Goal: Task Accomplishment & Management: Manage account settings

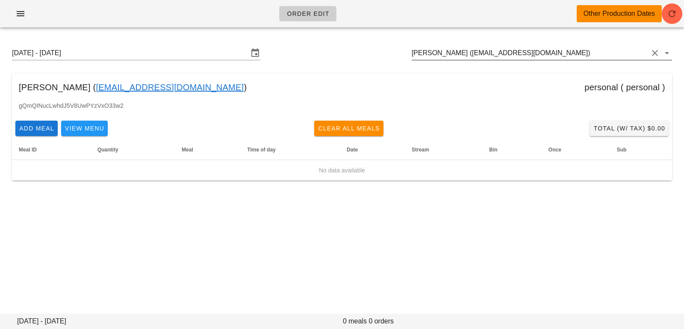
click at [553, 53] on input "Sunny Yerra (sunnyeverhart1@icloud.com)" at bounding box center [529, 53] width 236 height 14
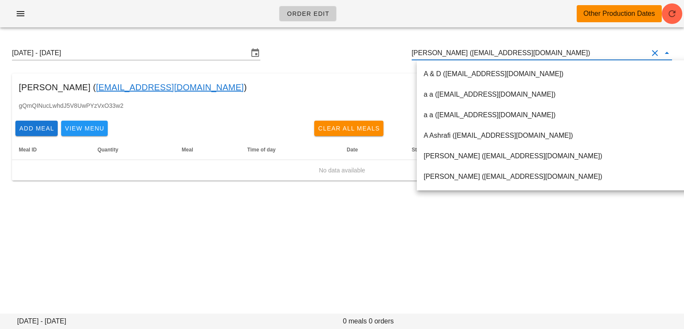
paste input "sunnyeverhart1@icloud.com"
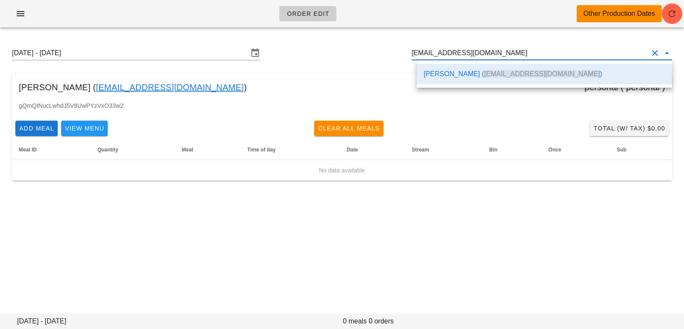
click at [526, 68] on div "Sunny Yerra ( sunnyeverhart1@icloud.com )" at bounding box center [543, 74] width 241 height 18
type input "Sunny Yerra (sunnyeverhart1@icloud.com)"
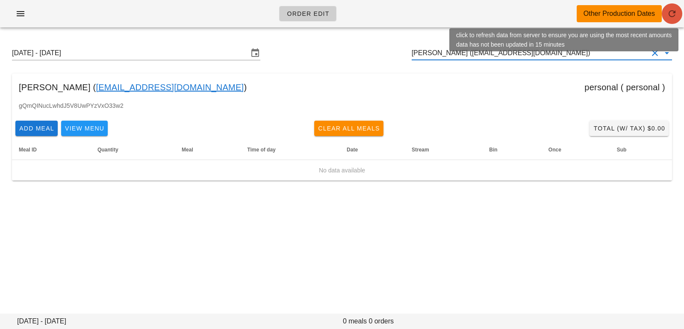
click at [676, 13] on icon "button" at bounding box center [671, 14] width 10 height 10
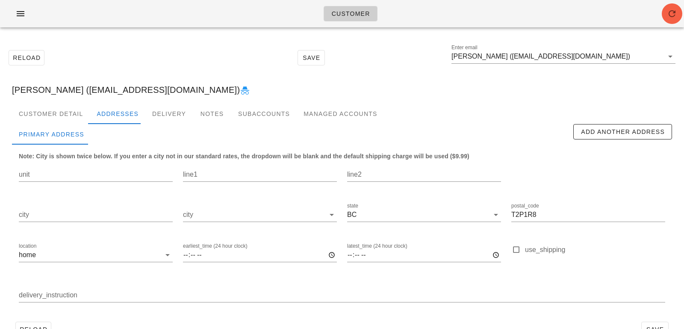
click at [628, 58] on input "[PERSON_NAME] ([EMAIL_ADDRESS][DOMAIN_NAME])" at bounding box center [557, 57] width 212 height 14
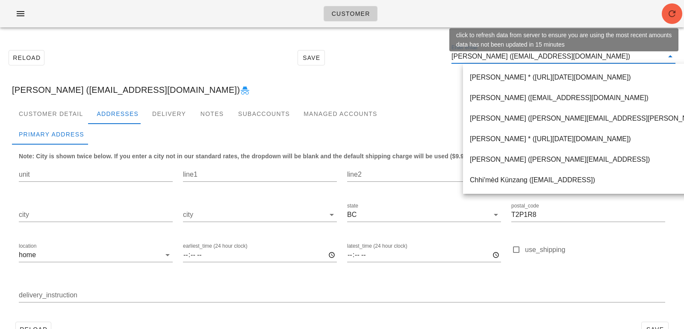
paste input "[EMAIL_ADDRESS][DOMAIN_NAME]"
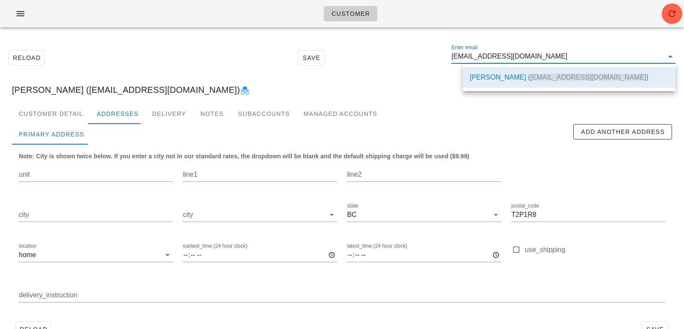
click at [408, 63] on div "Reload Save Enter email [EMAIL_ADDRESS][DOMAIN_NAME]" at bounding box center [341, 57] width 673 height 37
click at [486, 73] on div "Reload Save Enter email [EMAIL_ADDRESS][DOMAIN_NAME]" at bounding box center [341, 57] width 673 height 37
click at [509, 79] on div "[PERSON_NAME] ([EMAIL_ADDRESS][DOMAIN_NAME])" at bounding box center [341, 89] width 673 height 27
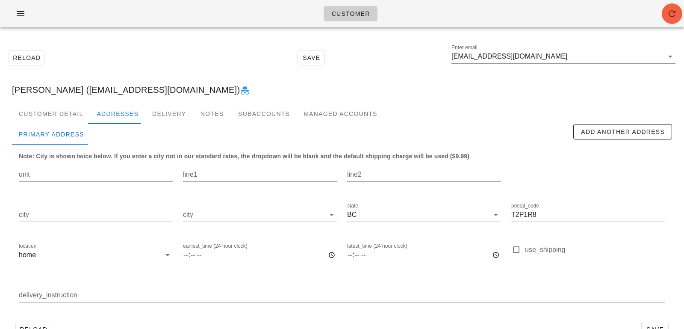
type input "[PERSON_NAME] ([EMAIL_ADDRESS][DOMAIN_NAME])"
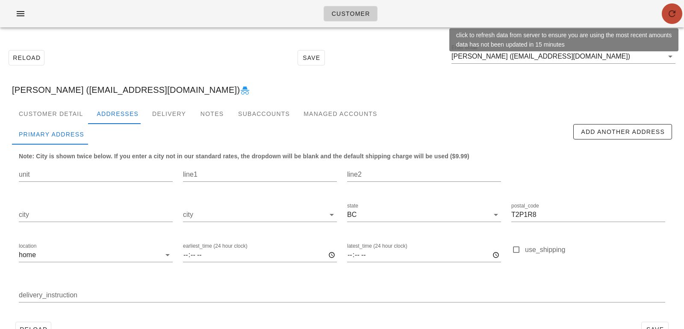
click at [667, 16] on icon "button" at bounding box center [671, 14] width 10 height 10
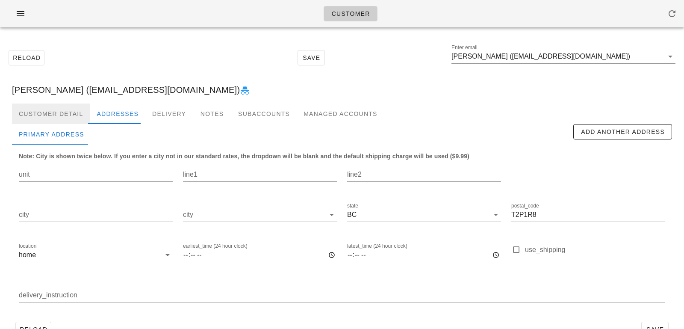
click at [64, 110] on div "Customer Detail" at bounding box center [51, 113] width 78 height 21
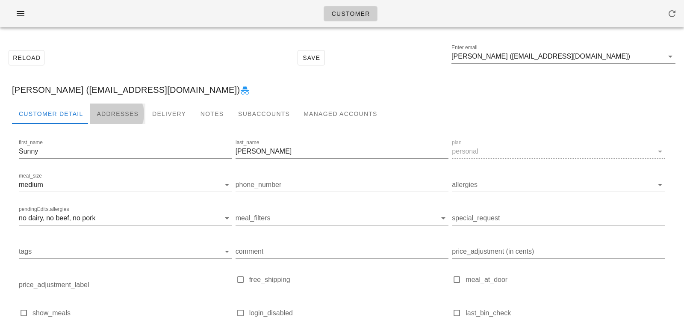
click at [105, 108] on div "Addresses" at bounding box center [118, 113] width 56 height 21
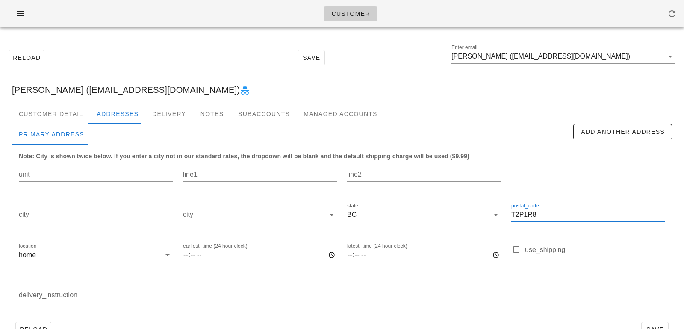
scroll to position [0, 0]
drag, startPoint x: 546, startPoint y: 217, endPoint x: 480, endPoint y: 212, distance: 66.8
click at [483, 214] on div "unit line1 line2 city city state BC postal_code T2P1R8 location home earliest_t…" at bounding box center [342, 236] width 656 height 161
click at [628, 55] on input "[PERSON_NAME] ([EMAIL_ADDRESS][DOMAIN_NAME])" at bounding box center [557, 57] width 212 height 14
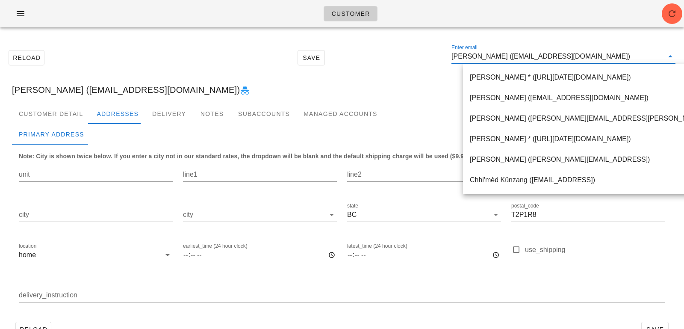
paste input "wrightka@gmail.com"
type input "wrightka@gmail.com"
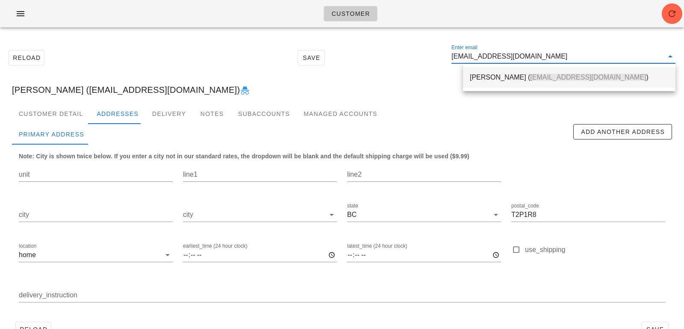
click at [569, 84] on div "Kathleen Wright ( wrightka@gmail.com )" at bounding box center [568, 77] width 199 height 18
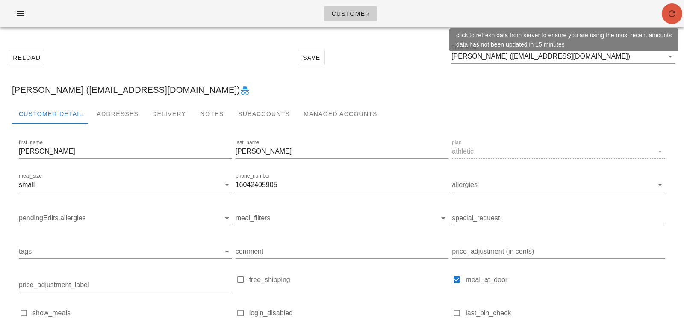
click at [670, 15] on icon "button" at bounding box center [671, 14] width 10 height 10
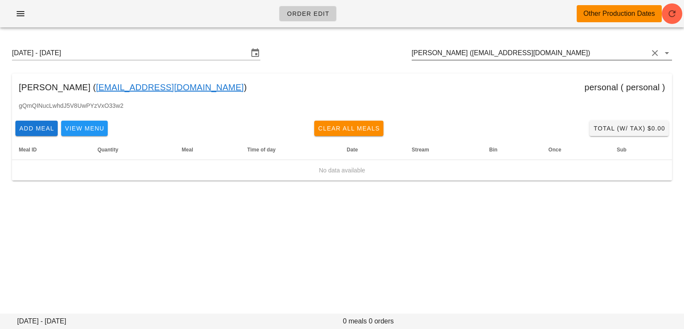
click at [565, 51] on input "[PERSON_NAME] ([EMAIL_ADDRESS][DOMAIN_NAME])" at bounding box center [529, 53] width 236 height 14
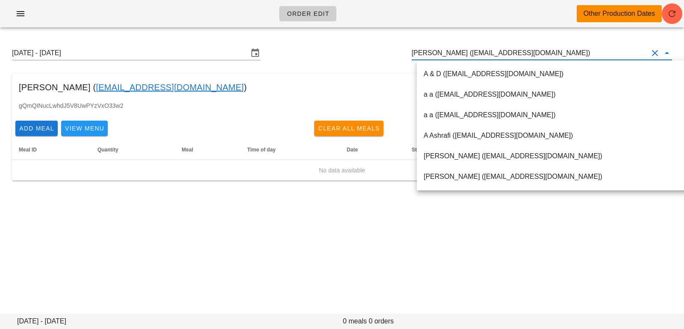
paste input "wrightka@gmail.com"
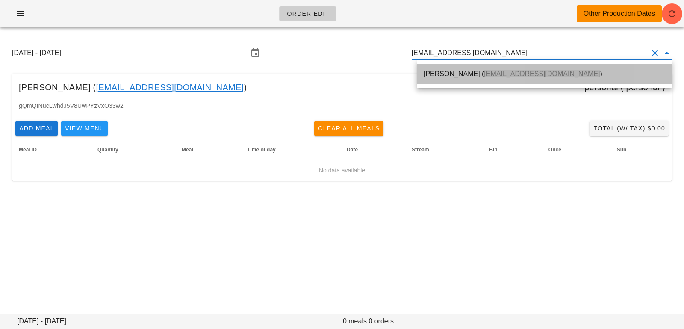
click at [526, 69] on div "Kathleen Wright ( wrightka@gmail.com )" at bounding box center [543, 74] width 241 height 18
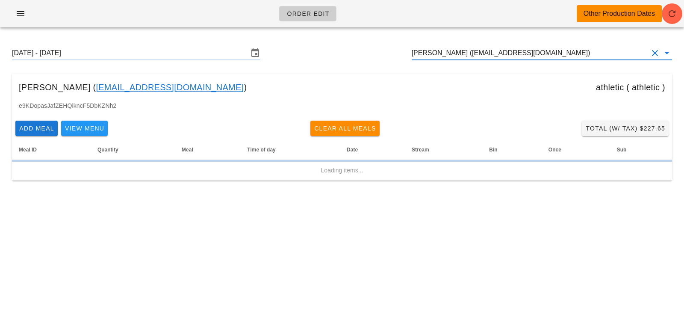
type input "Kathleen Wright (wrightka@gmail.com)"
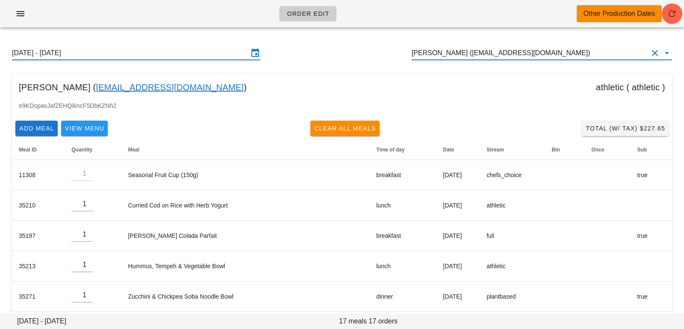
click at [142, 50] on input "Sunday August 24 - Saturday August 30" at bounding box center [130, 53] width 236 height 14
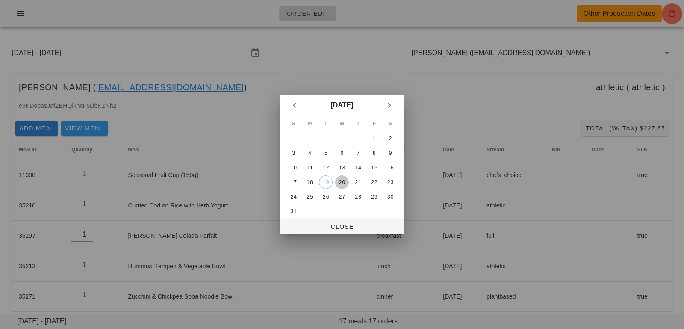
click at [342, 185] on button "20" at bounding box center [342, 182] width 14 height 14
click at [341, 225] on span "Close" at bounding box center [342, 226] width 110 height 7
type input "Sunday August 17 - Saturday August 23"
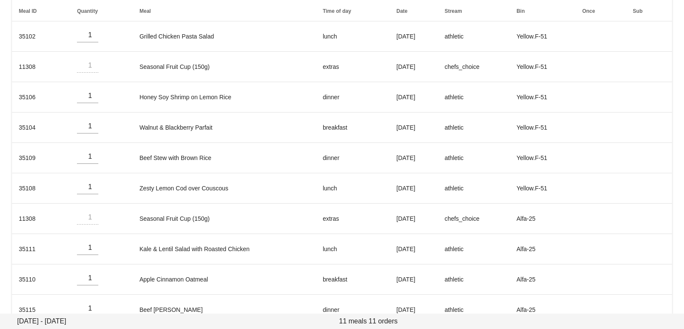
scroll to position [188, 0]
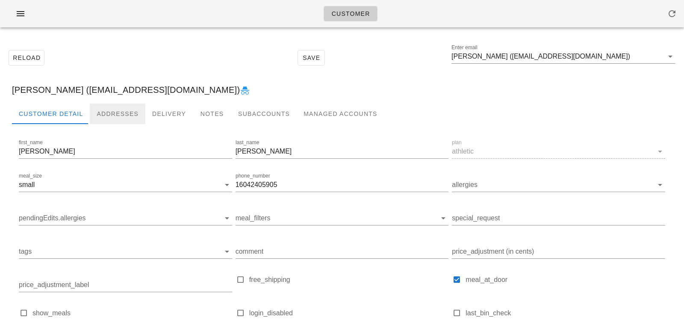
click at [124, 112] on div "Addresses" at bounding box center [118, 113] width 56 height 21
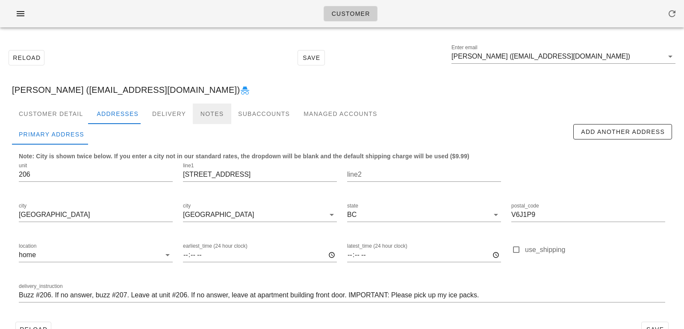
click at [212, 112] on div "Notes" at bounding box center [212, 113] width 38 height 21
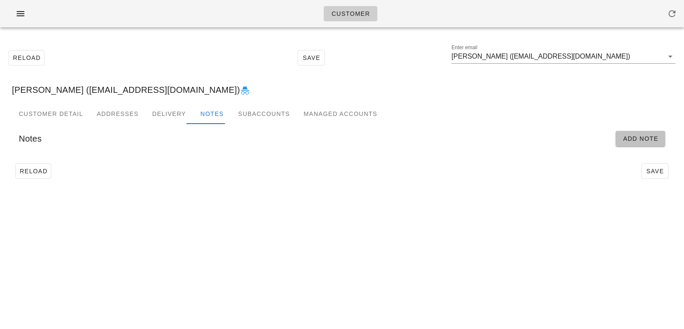
click at [654, 137] on span "Add Note" at bounding box center [640, 138] width 36 height 7
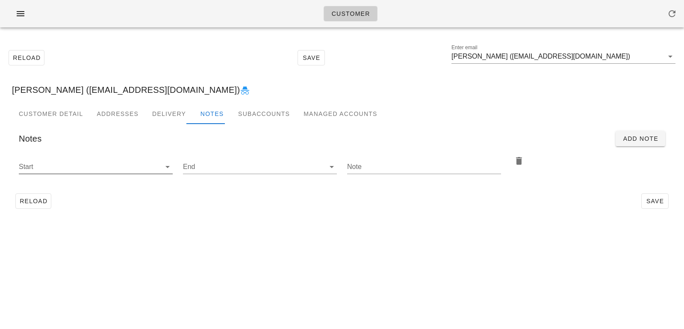
click at [144, 163] on input "Start" at bounding box center [89, 167] width 140 height 14
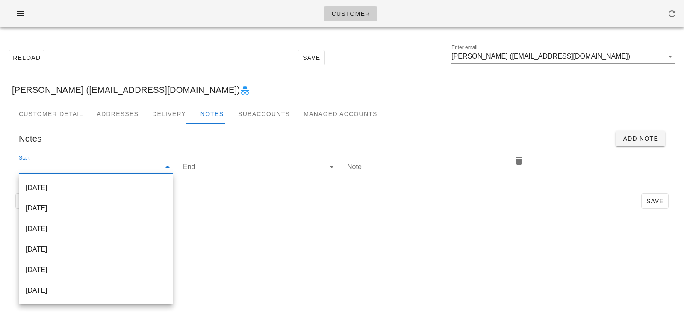
click at [478, 167] on input "Note" at bounding box center [424, 167] width 154 height 14
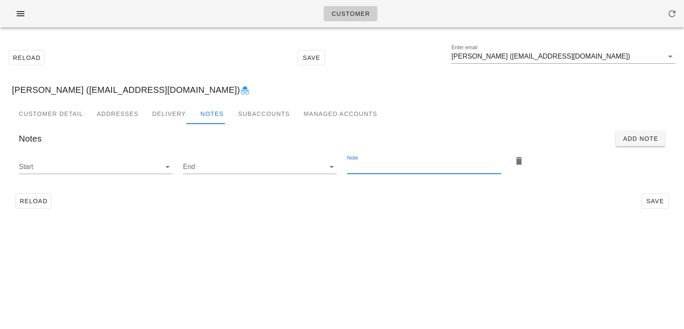
paste input "Please add 2x [MEDICAL_DATA] return bags"
type input "Please add 2x [MEDICAL_DATA] return bags"
click at [165, 164] on icon at bounding box center [167, 166] width 10 height 10
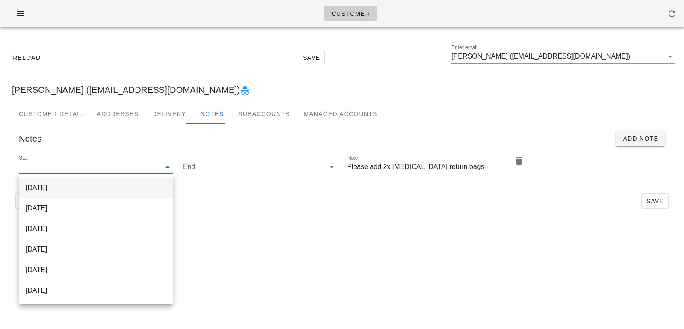
click at [144, 189] on div "[DATE]" at bounding box center [96, 187] width 140 height 8
type input "[DATE]"
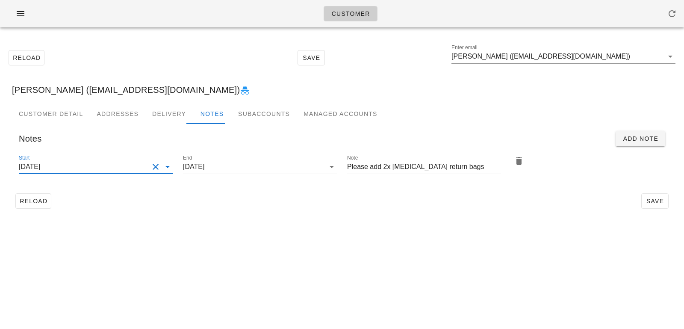
click at [315, 243] on div "Customer Reload Save Enter email Kathleen Wright (wrightka@gmail.com) Kathleen …" at bounding box center [342, 164] width 684 height 329
click at [645, 197] on span "Save" at bounding box center [655, 200] width 20 height 7
click at [117, 210] on div "Reload Save" at bounding box center [342, 201] width 660 height 22
